Goal: Find specific page/section: Find specific page/section

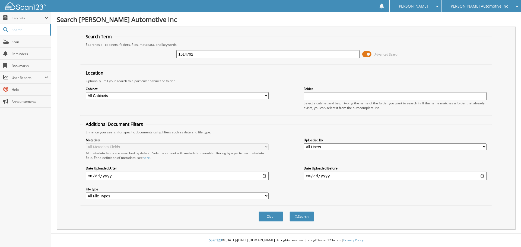
type input "1614792"
click at [290, 212] on button "Search" at bounding box center [302, 217] width 24 height 10
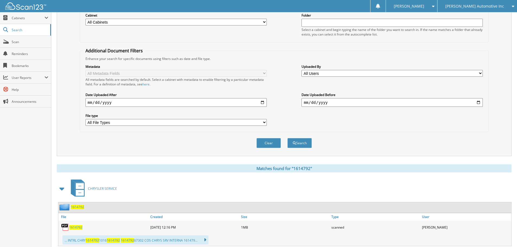
scroll to position [81, 0]
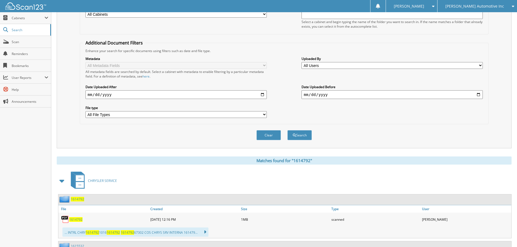
click at [77, 221] on span "1614792" at bounding box center [75, 219] width 13 height 5
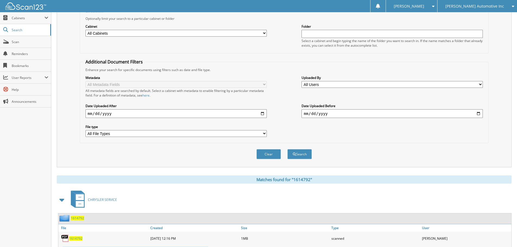
scroll to position [0, 0]
